Goal: Task Accomplishment & Management: Manage account settings

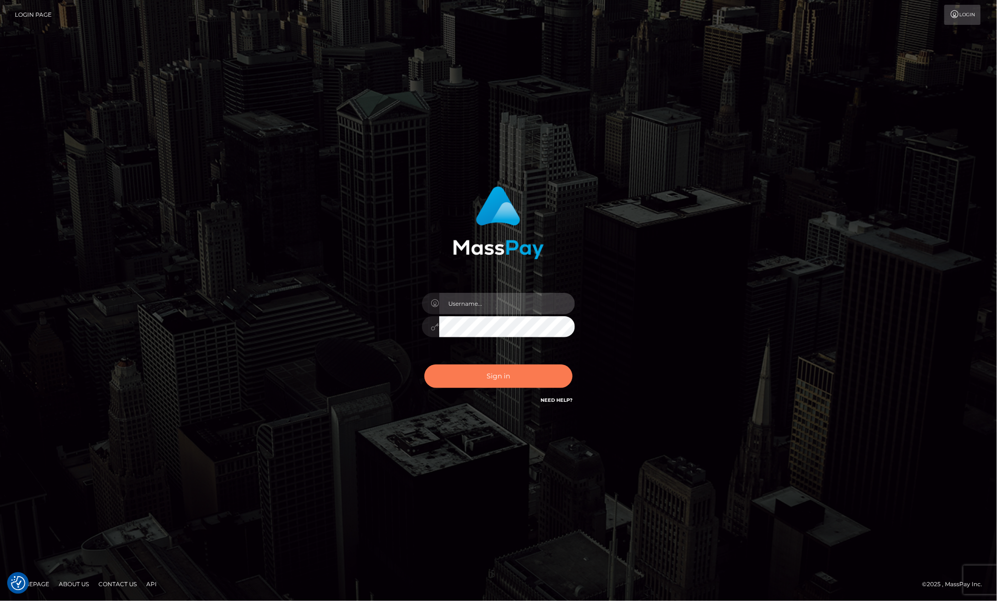
type input "Allen.megabonanza"
click at [518, 366] on button "Sign in" at bounding box center [498, 376] width 148 height 23
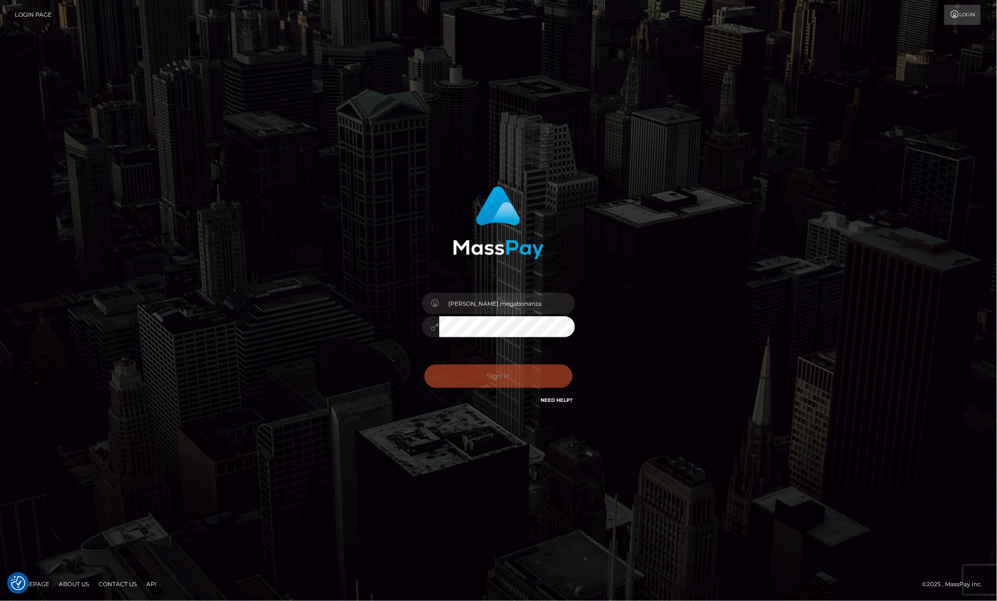
click at [702, 324] on div "Allen.megabonanza Sign in" at bounding box center [498, 300] width 545 height 243
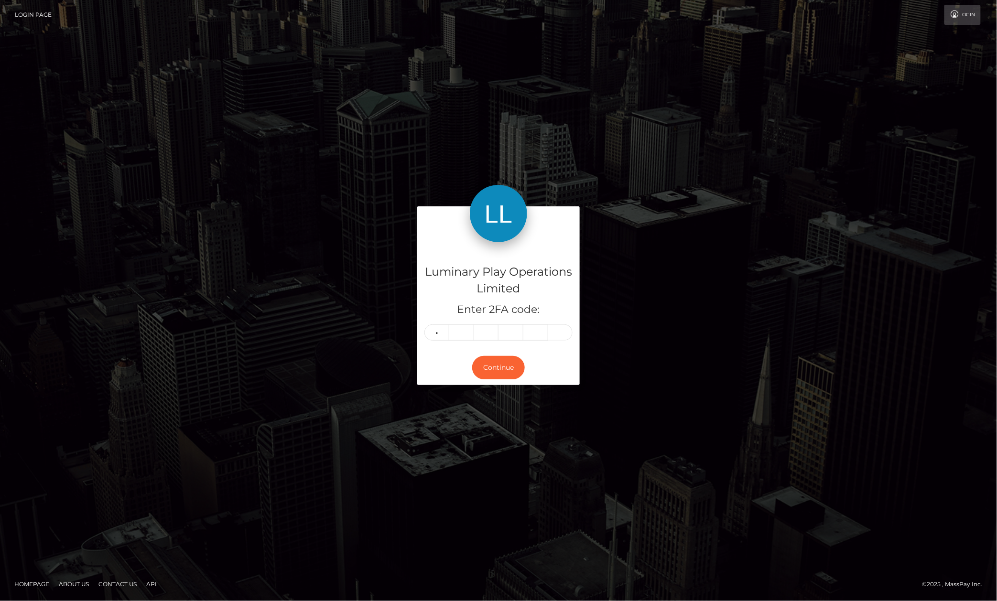
type input "4"
type input "5"
type input "1"
type input "7"
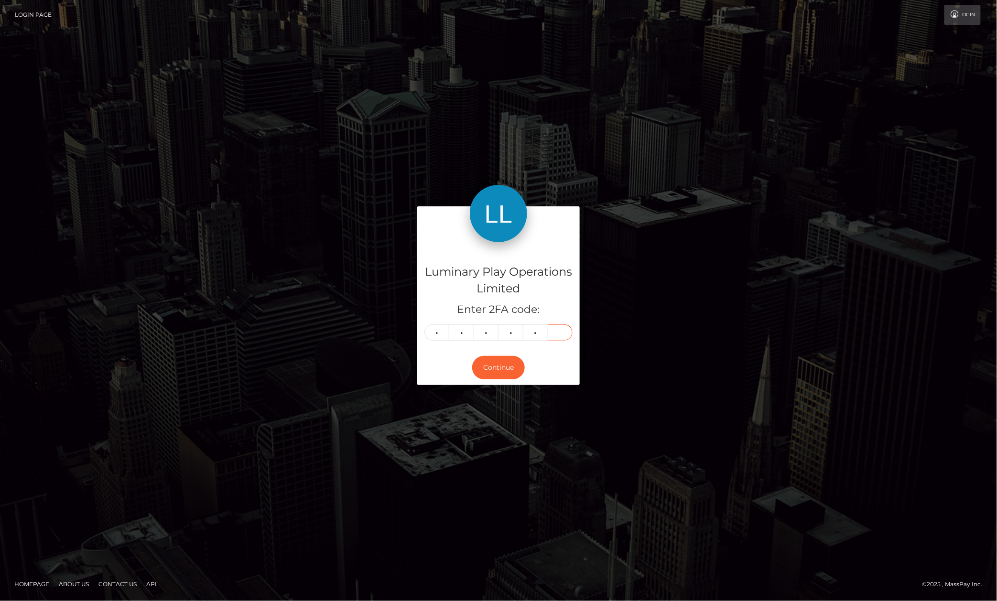
type input "2"
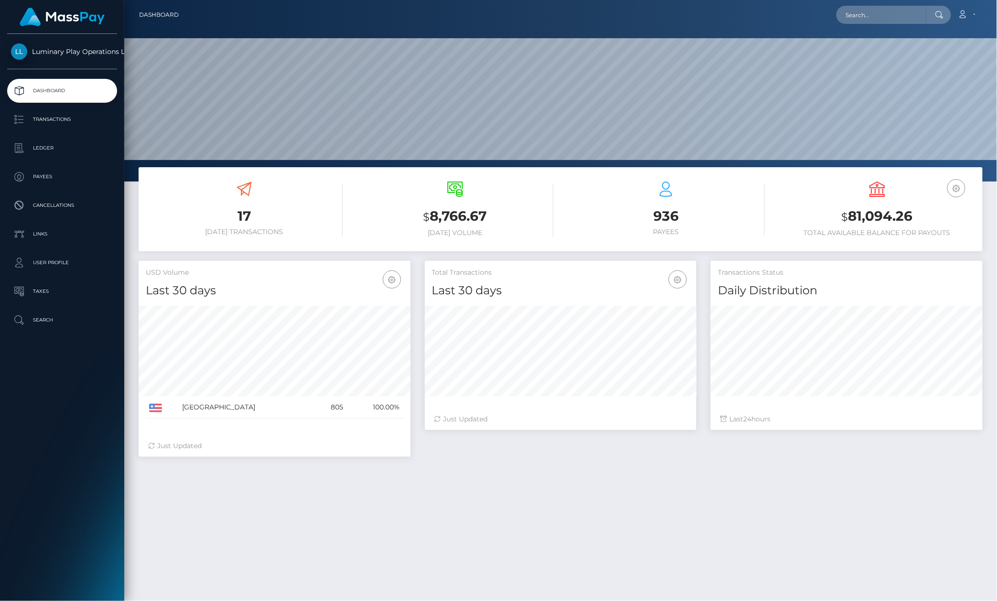
scroll to position [168, 271]
click at [60, 119] on p "Transactions" at bounding box center [62, 119] width 102 height 14
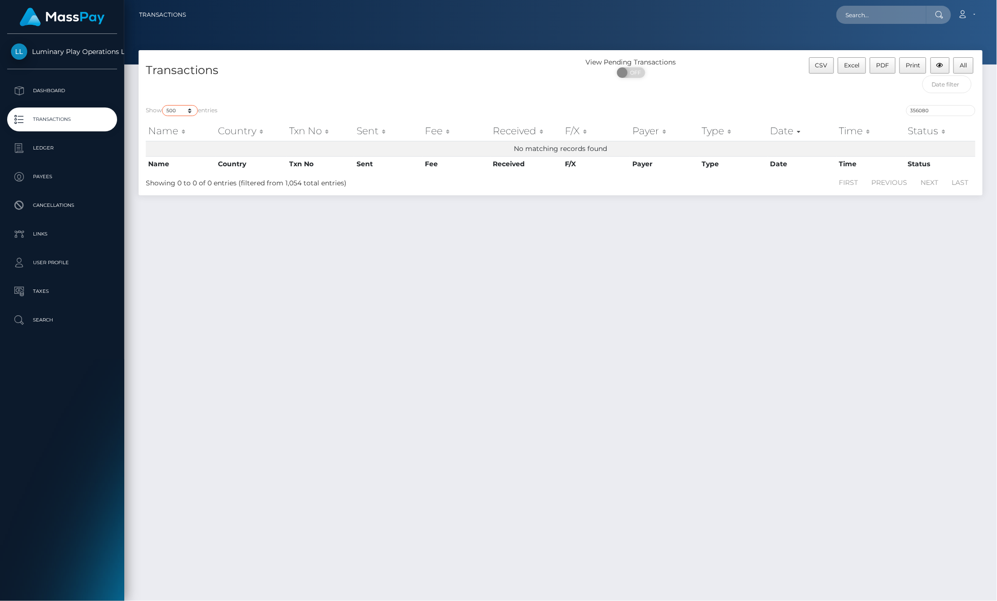
click at [184, 111] on select "10 25 50 100 250 500 1,000 3,500" at bounding box center [180, 110] width 36 height 11
select select "3500"
click at [163, 106] on select "10 25 50 100 250 500 1,000 3,500" at bounding box center [180, 110] width 36 height 11
drag, startPoint x: 406, startPoint y: 67, endPoint x: 411, endPoint y: 65, distance: 5.6
click at [406, 67] on h4 "Transactions" at bounding box center [350, 70] width 408 height 17
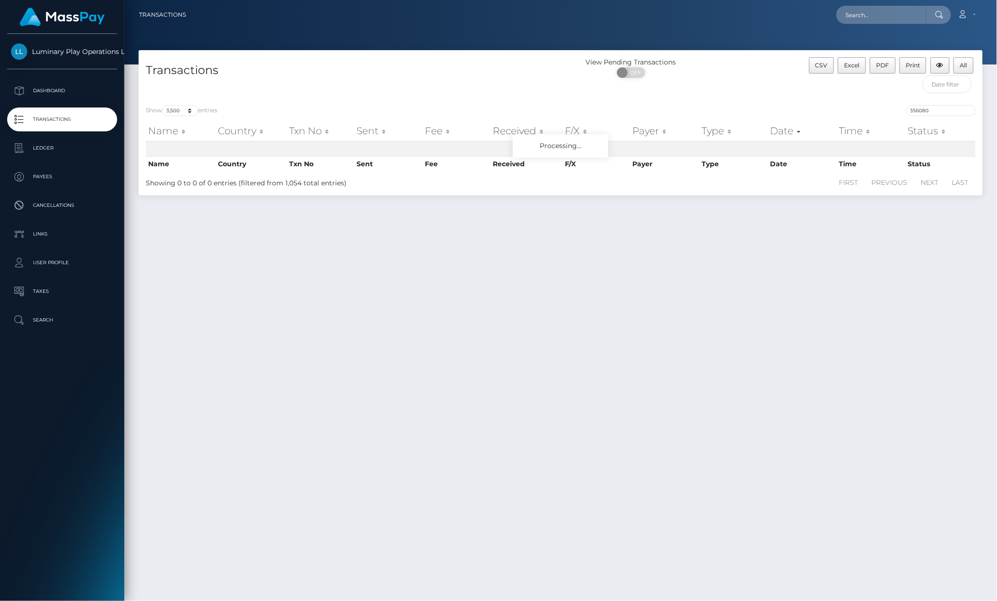
click at [414, 64] on h4 "Transactions" at bounding box center [350, 70] width 408 height 17
click at [415, 63] on h4 "Transactions" at bounding box center [350, 70] width 408 height 17
drag, startPoint x: 368, startPoint y: 92, endPoint x: 324, endPoint y: 99, distance: 44.6
click at [367, 92] on div "Transactions" at bounding box center [350, 77] width 422 height 41
drag, startPoint x: 187, startPoint y: 106, endPoint x: 182, endPoint y: 116, distance: 11.3
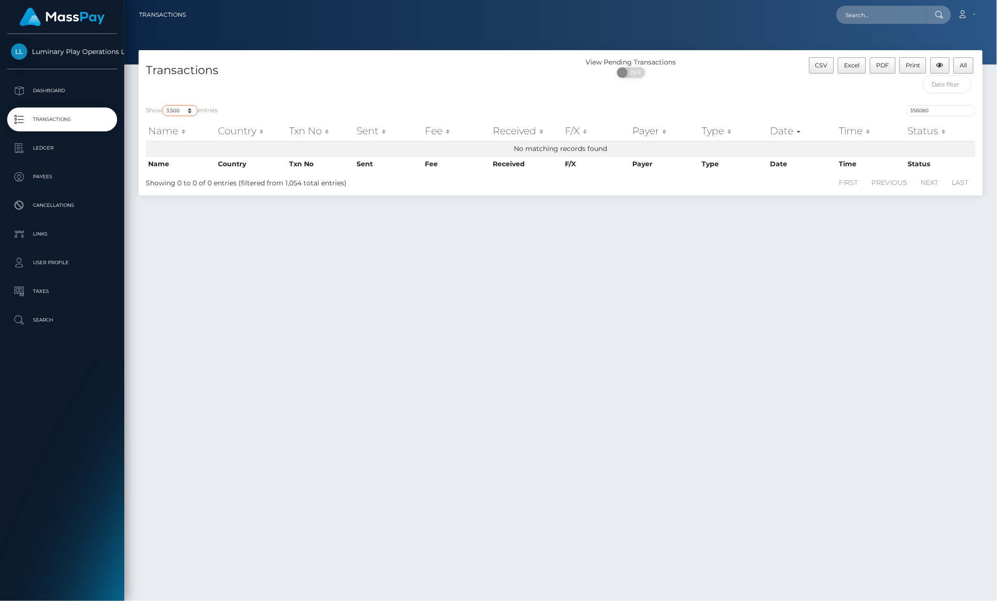
click at [187, 106] on select "10 25 50 100 250 500 1,000 3,500" at bounding box center [180, 110] width 36 height 11
click at [163, 106] on select "10 25 50 100 250 500 1,000 3,500" at bounding box center [180, 110] width 36 height 11
click at [377, 80] on div "Transactions" at bounding box center [350, 77] width 422 height 41
click at [381, 78] on h4 "Transactions" at bounding box center [350, 70] width 408 height 17
click at [399, 63] on h4 "Transactions" at bounding box center [350, 70] width 408 height 17
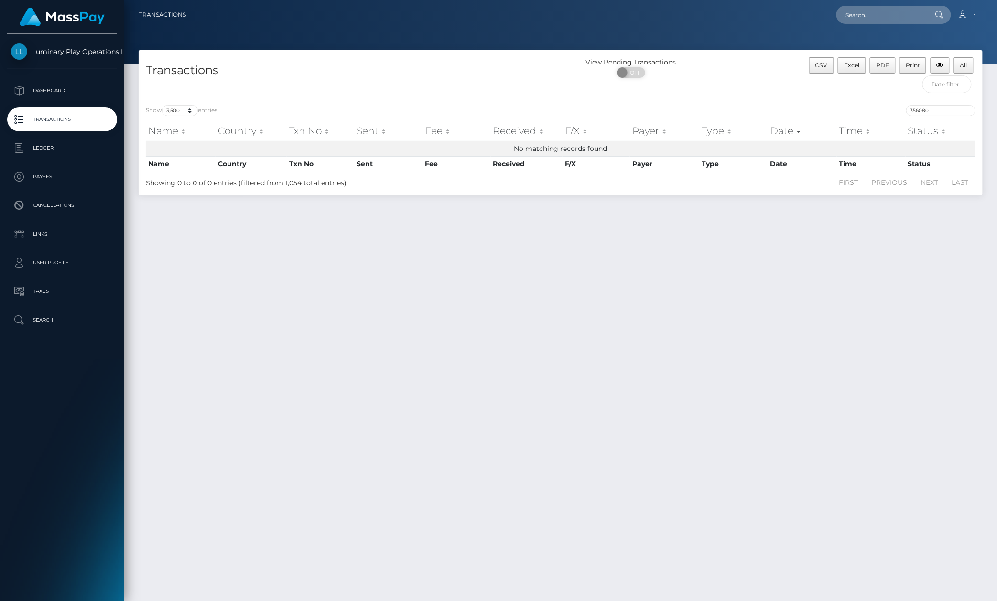
drag, startPoint x: 487, startPoint y: 107, endPoint x: 631, endPoint y: 101, distance: 143.9
click at [509, 104] on div "Show 10 25 50 100 250 500 1,000 3,500 entries 356080 Name Country Txn No Sent F…" at bounding box center [561, 146] width 844 height 97
click at [520, 90] on div "Transactions" at bounding box center [350, 77] width 422 height 41
click at [937, 110] on input "356080" at bounding box center [940, 110] width 69 height 11
click at [964, 108] on input "356080" at bounding box center [940, 110] width 69 height 11
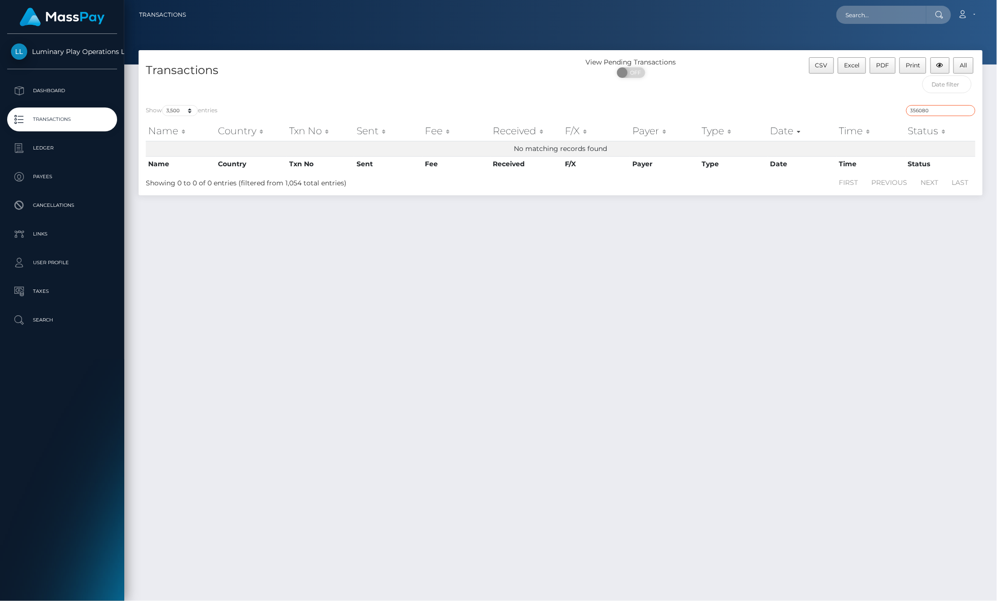
click at [969, 109] on input "356080" at bounding box center [940, 110] width 69 height 11
click at [695, 88] on div "View Pending Transactions ON OFF" at bounding box center [665, 77] width 211 height 41
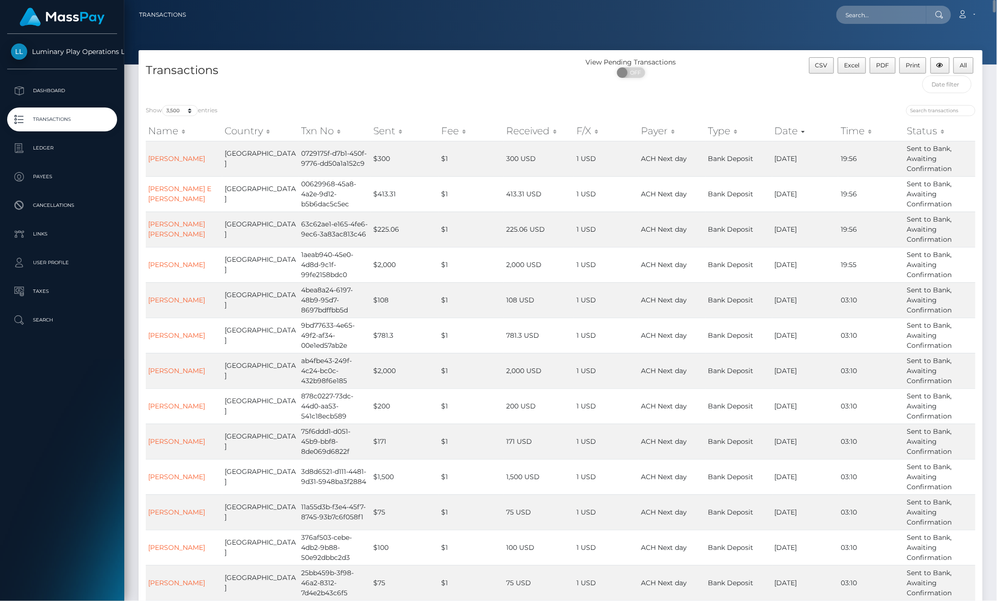
drag, startPoint x: 814, startPoint y: 82, endPoint x: 947, endPoint y: 74, distance: 132.6
click at [815, 82] on div "CSV Excel PDF Print All" at bounding box center [877, 77] width 211 height 41
drag, startPoint x: 883, startPoint y: 62, endPoint x: 970, endPoint y: 62, distance: 87.0
click at [880, 62] on span "PDF" at bounding box center [882, 65] width 13 height 7
click at [970, 62] on button "All" at bounding box center [963, 65] width 20 height 16
